Goal: Information Seeking & Learning: Learn about a topic

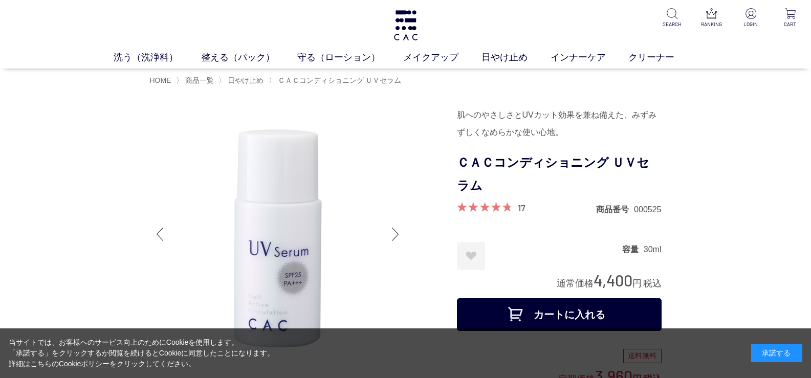
click at [763, 351] on div "承諾する" at bounding box center [776, 353] width 51 height 18
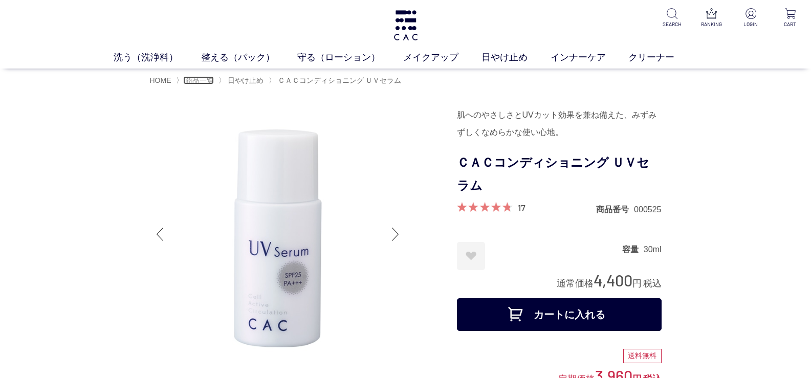
click at [193, 80] on span "商品一覧" at bounding box center [199, 80] width 29 height 8
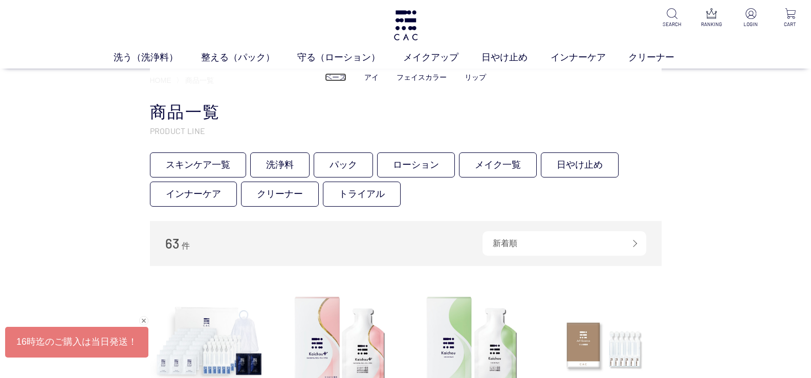
click at [337, 76] on link "ベース" at bounding box center [335, 77] width 21 height 8
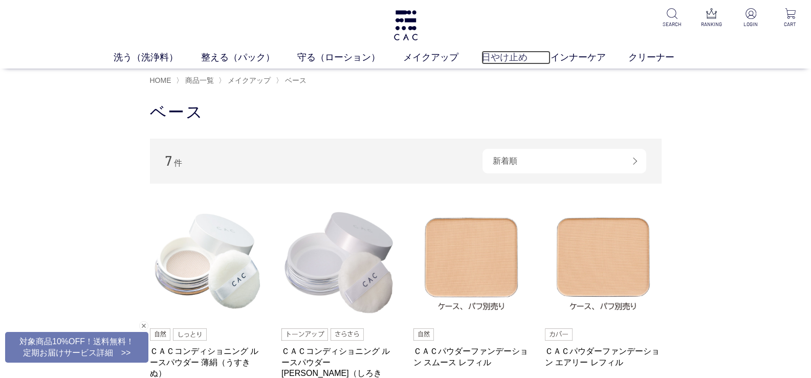
click at [508, 59] on link "日やけ止め" at bounding box center [516, 58] width 69 height 14
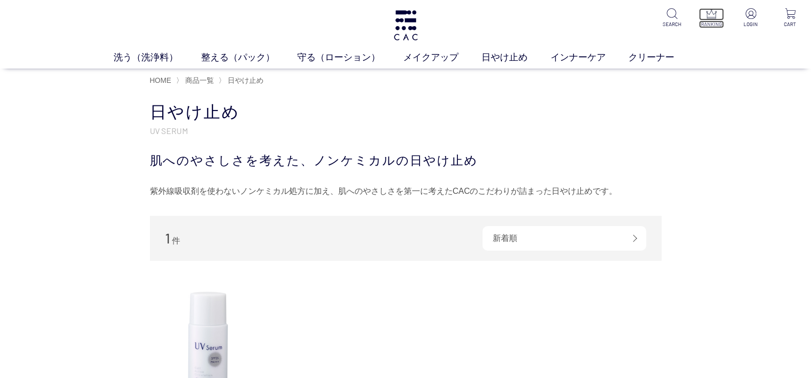
click at [702, 25] on p "RANKING" at bounding box center [711, 24] width 25 height 8
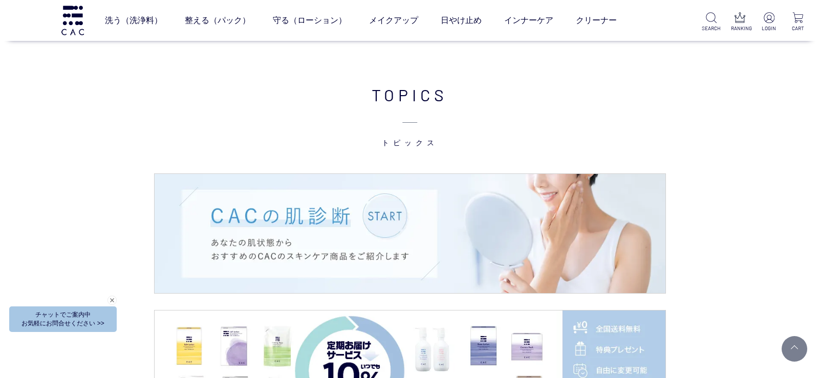
scroll to position [1209, 0]
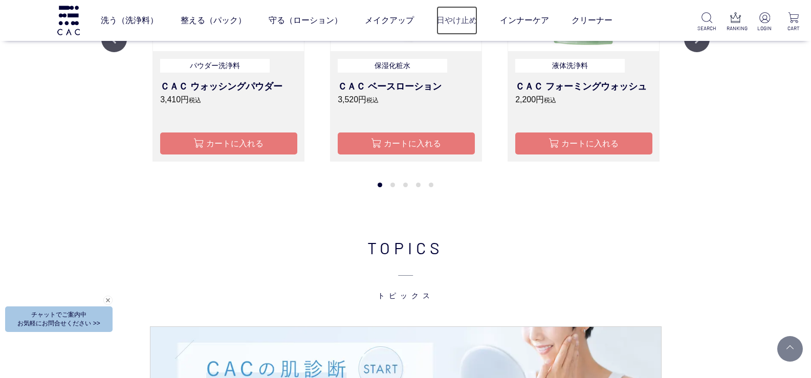
click at [468, 21] on link "日やけ止め" at bounding box center [457, 20] width 41 height 29
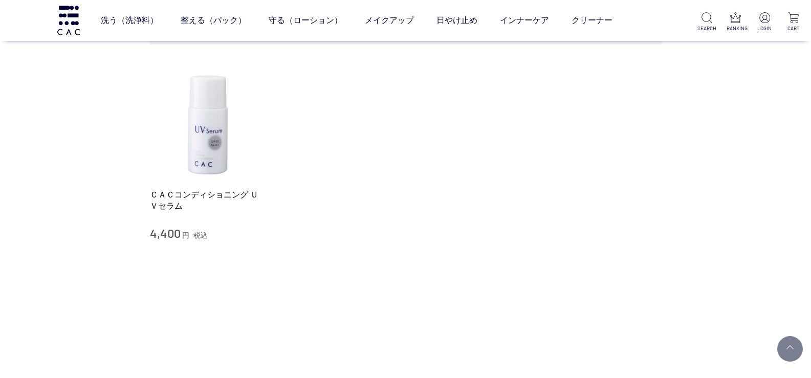
scroll to position [154, 0]
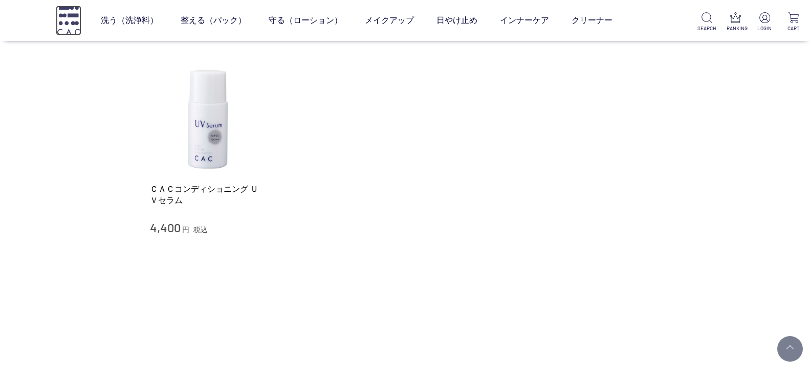
click at [70, 28] on img at bounding box center [69, 20] width 26 height 29
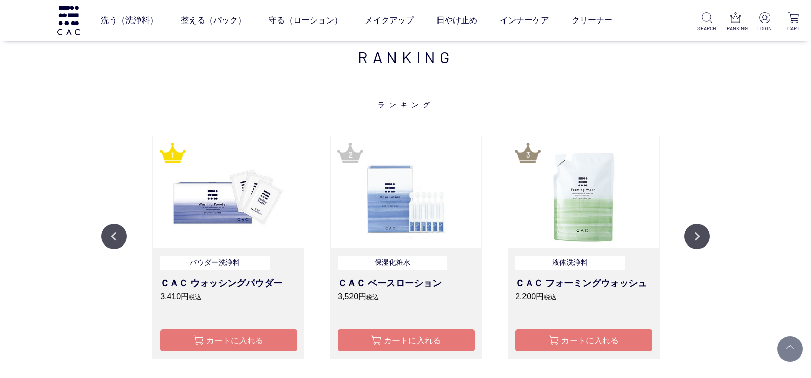
scroll to position [1024, 0]
